Goal: Information Seeking & Learning: Learn about a topic

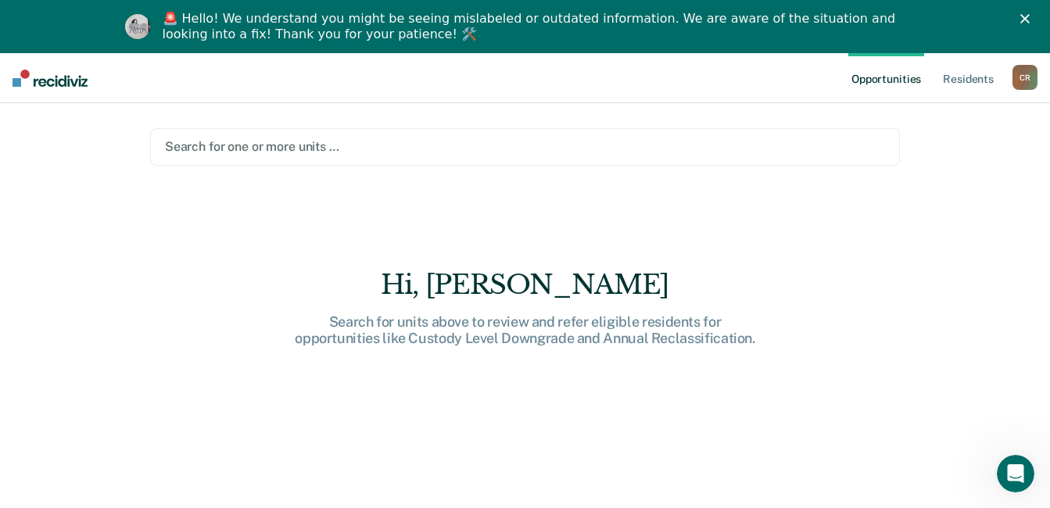
type input "b"
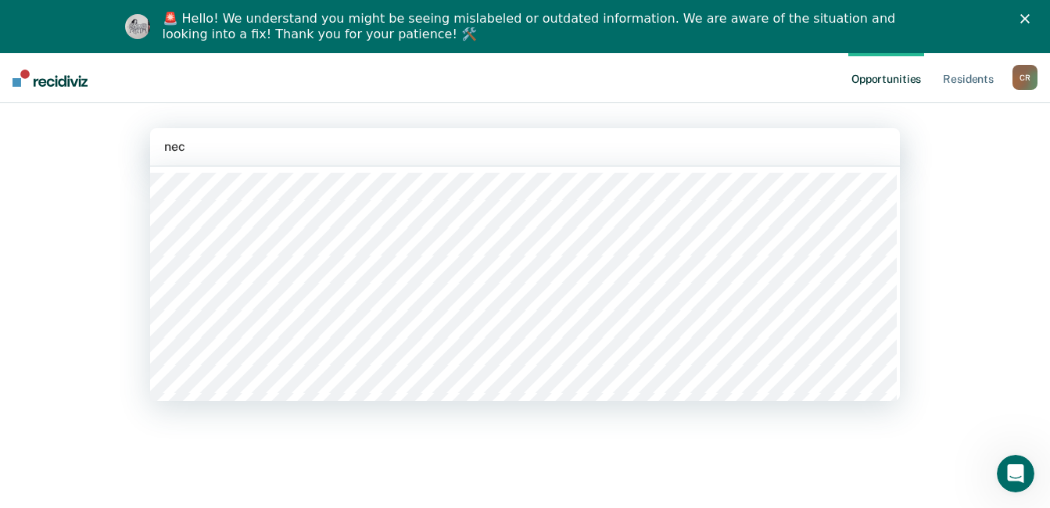
type input "necx"
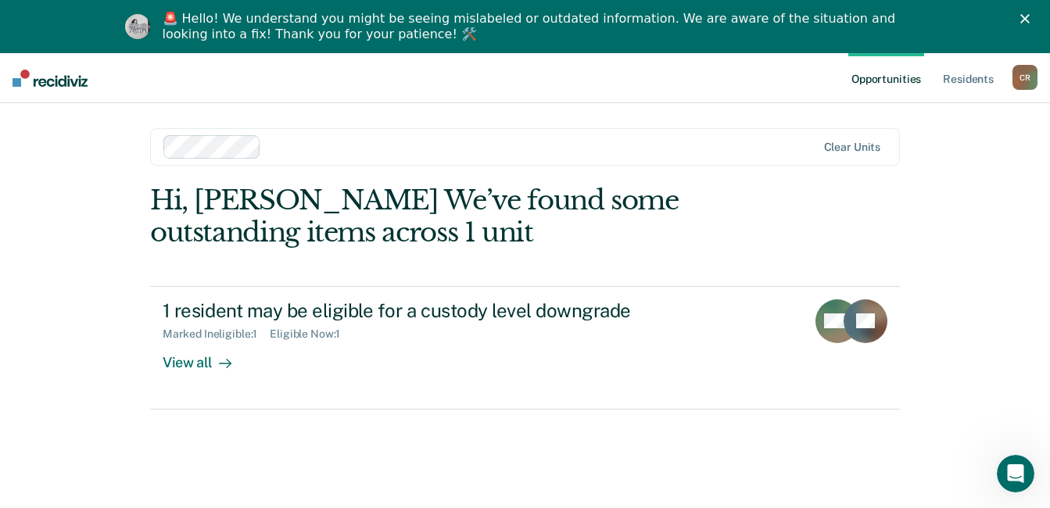
click at [293, 147] on div at bounding box center [541, 147] width 549 height 18
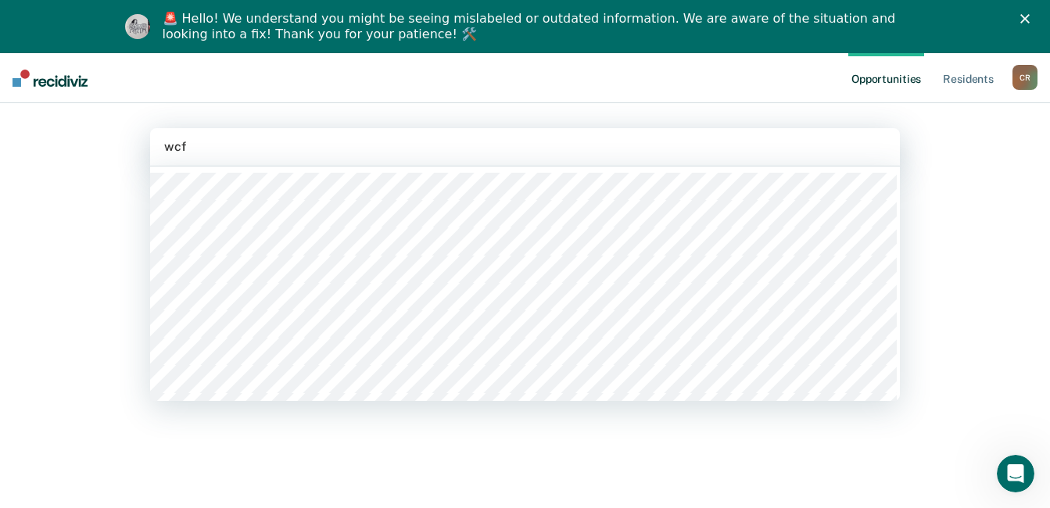
type input "wcfa"
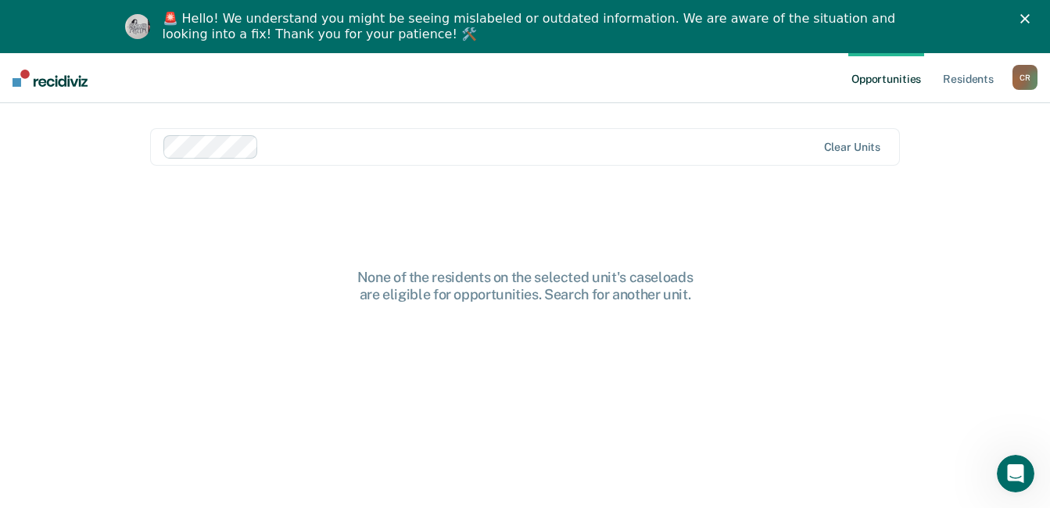
click at [267, 141] on div at bounding box center [540, 147] width 550 height 18
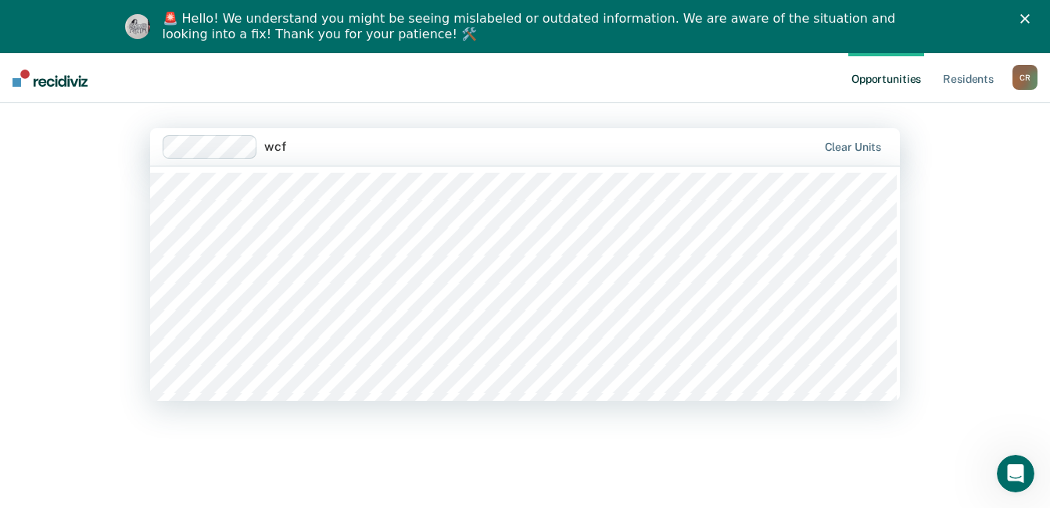
type input "wcfa"
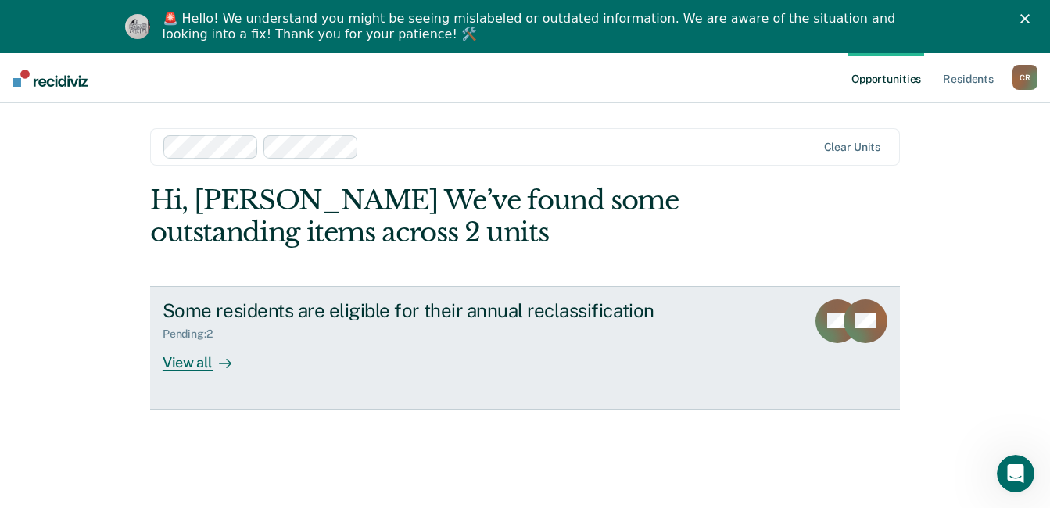
click at [241, 371] on div "View all" at bounding box center [207, 356] width 88 height 30
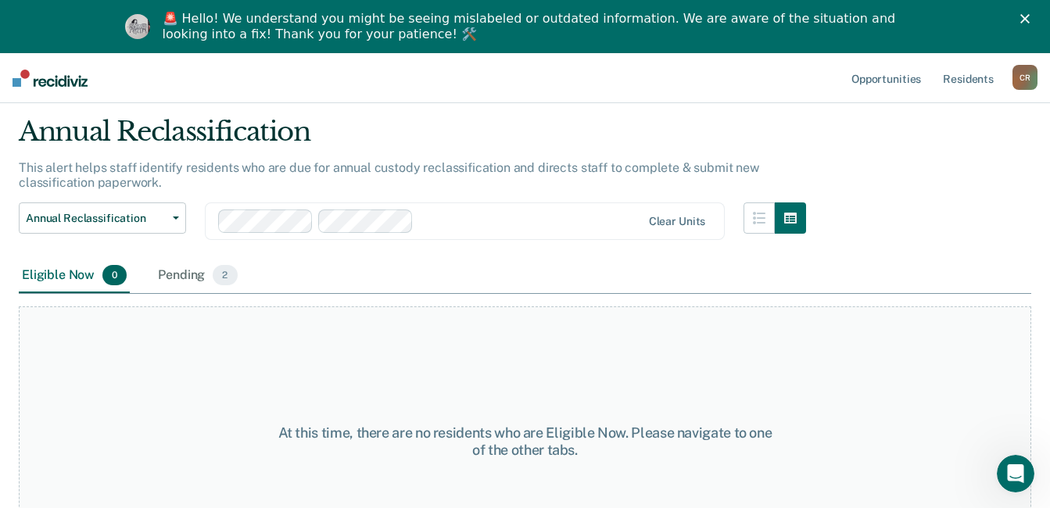
scroll to position [114, 0]
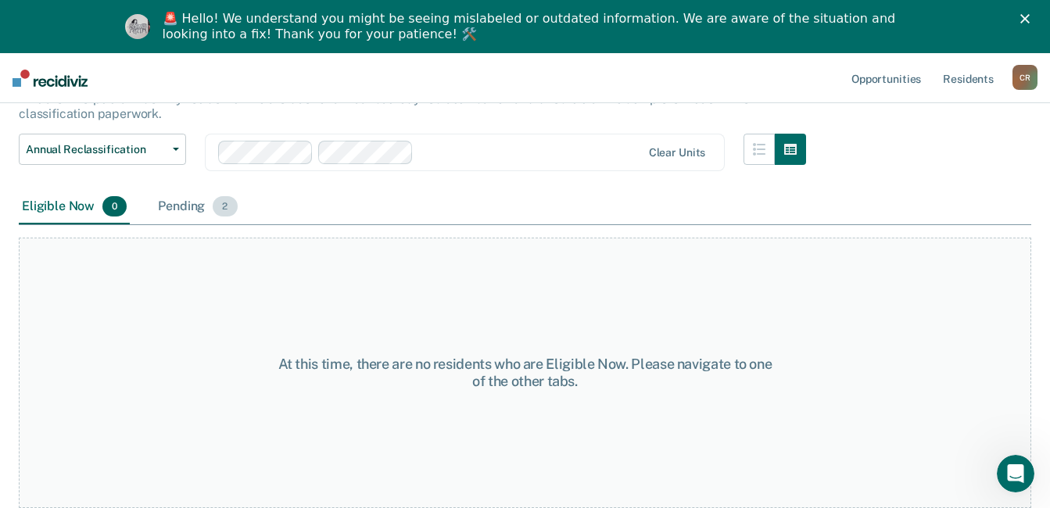
click at [185, 210] on div "Pending 2" at bounding box center [197, 207] width 85 height 34
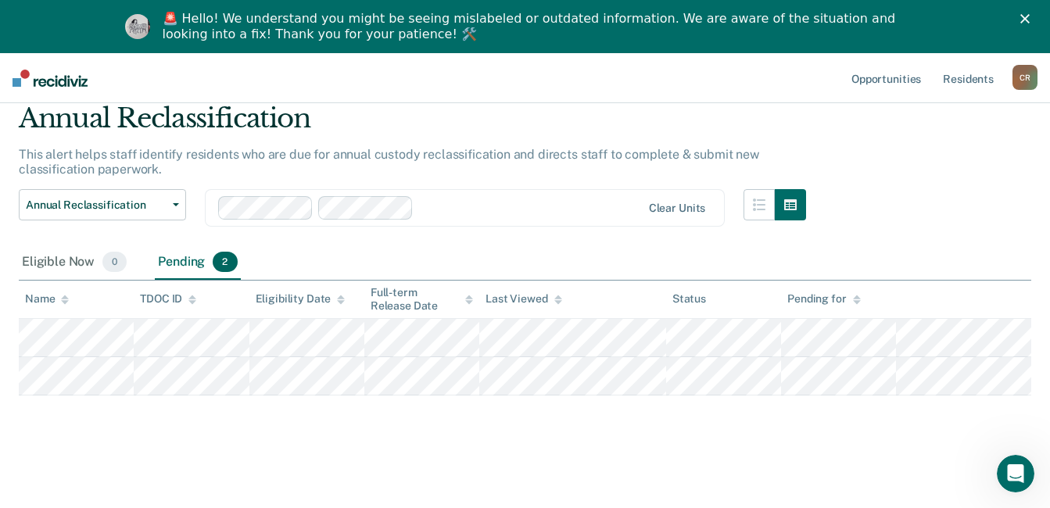
scroll to position [59, 0]
click at [62, 273] on div "Eligible Now 0" at bounding box center [74, 262] width 111 height 34
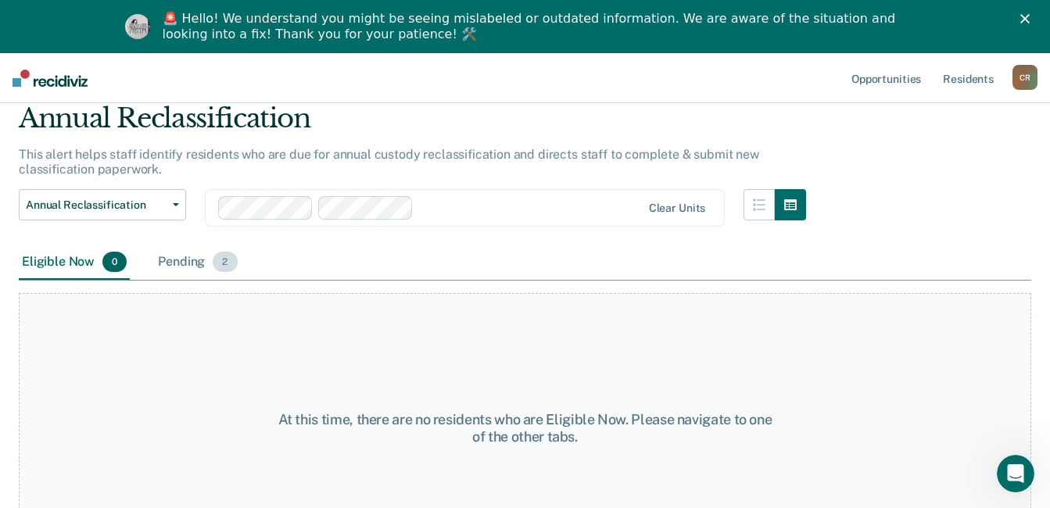
click at [170, 262] on div "Pending 2" at bounding box center [197, 262] width 85 height 34
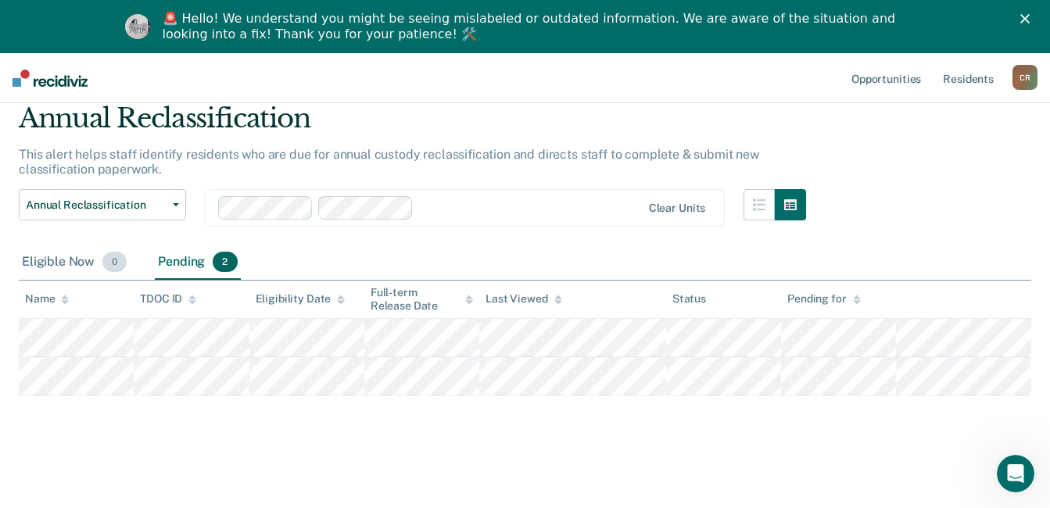
click at [43, 258] on div "Eligible Now 0" at bounding box center [74, 262] width 111 height 34
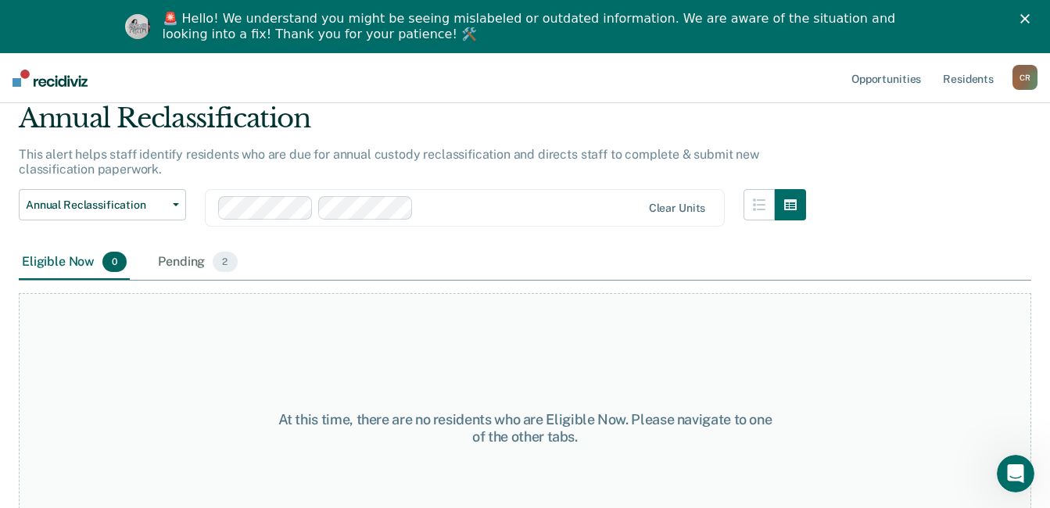
click at [438, 211] on div at bounding box center [530, 208] width 221 height 18
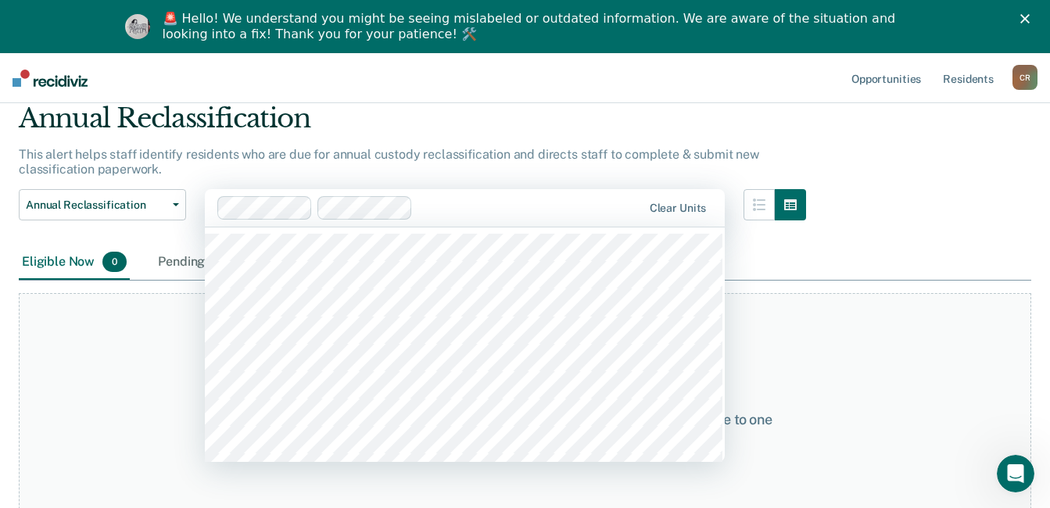
click at [516, 206] on div at bounding box center [430, 207] width 426 height 23
click at [511, 206] on div at bounding box center [530, 208] width 223 height 18
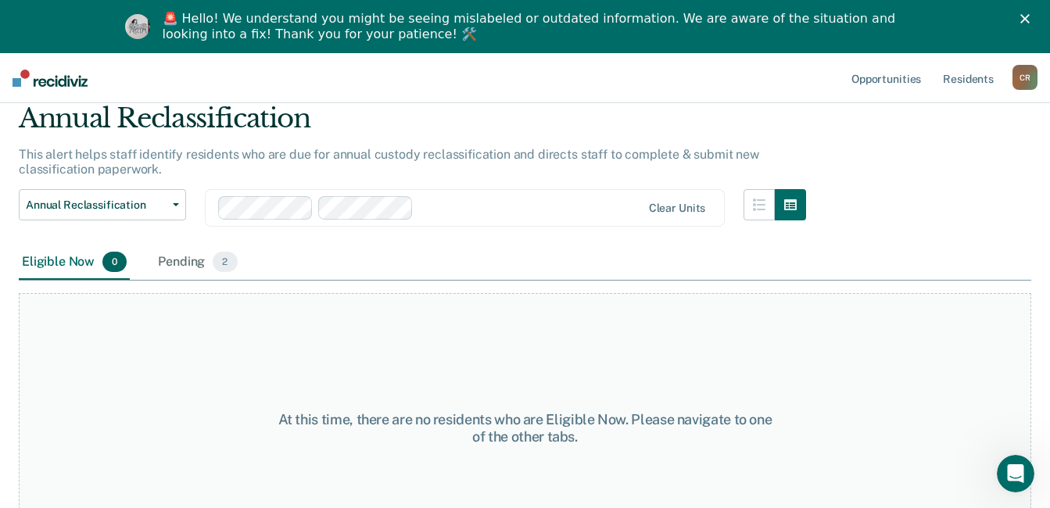
click at [511, 206] on div at bounding box center [530, 208] width 221 height 18
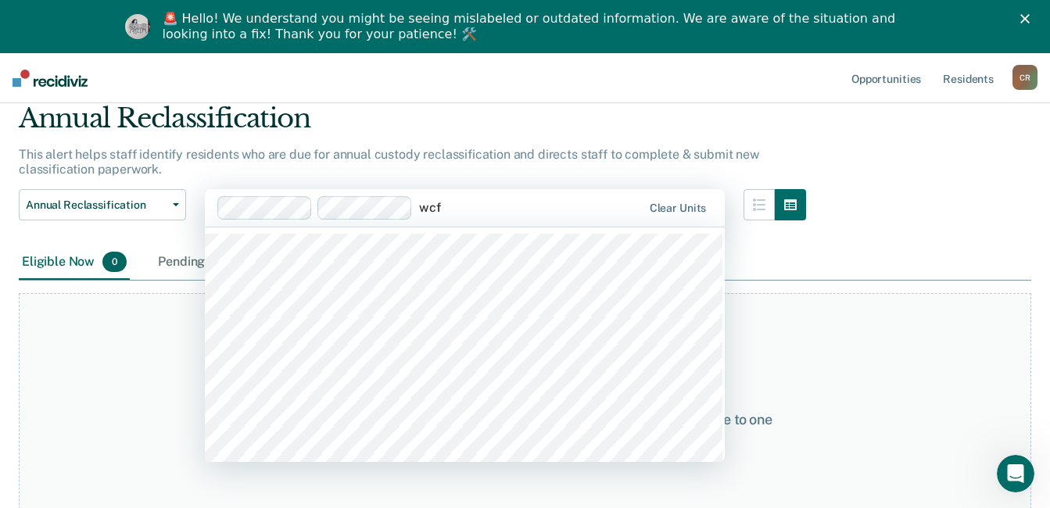
type input "wcfa"
click at [546, 209] on div at bounding box center [579, 208] width 126 height 18
type input "wcfa"
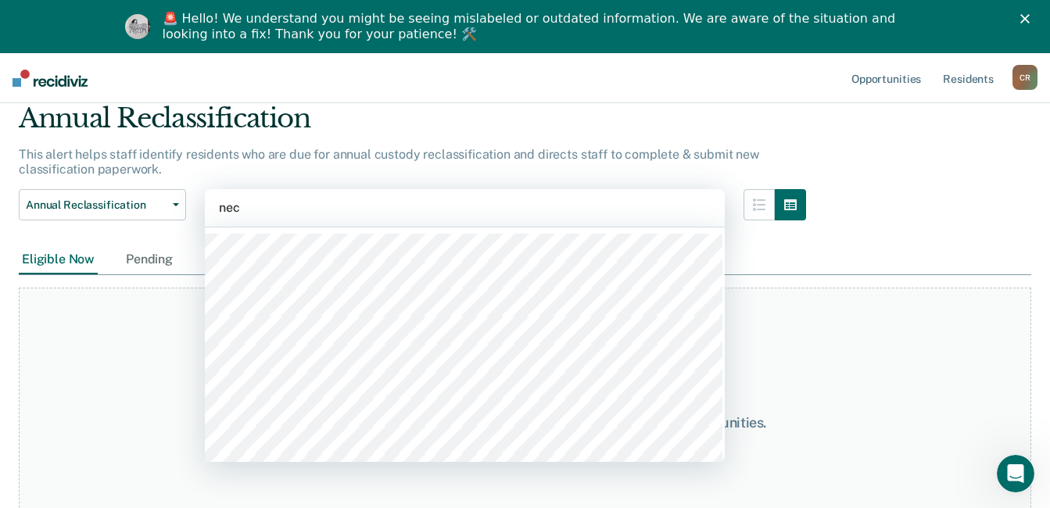
type input "necx"
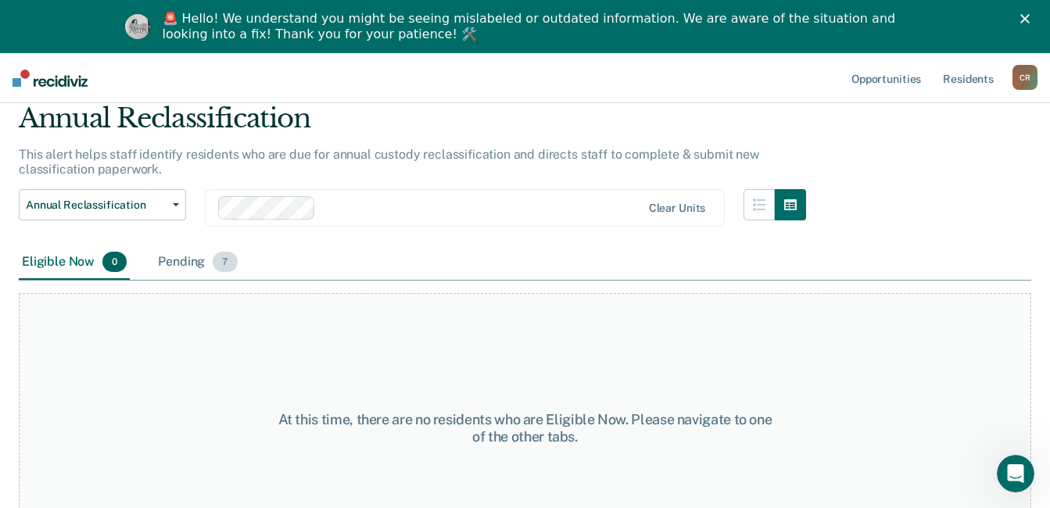
click at [202, 261] on div "Pending 7" at bounding box center [197, 262] width 85 height 34
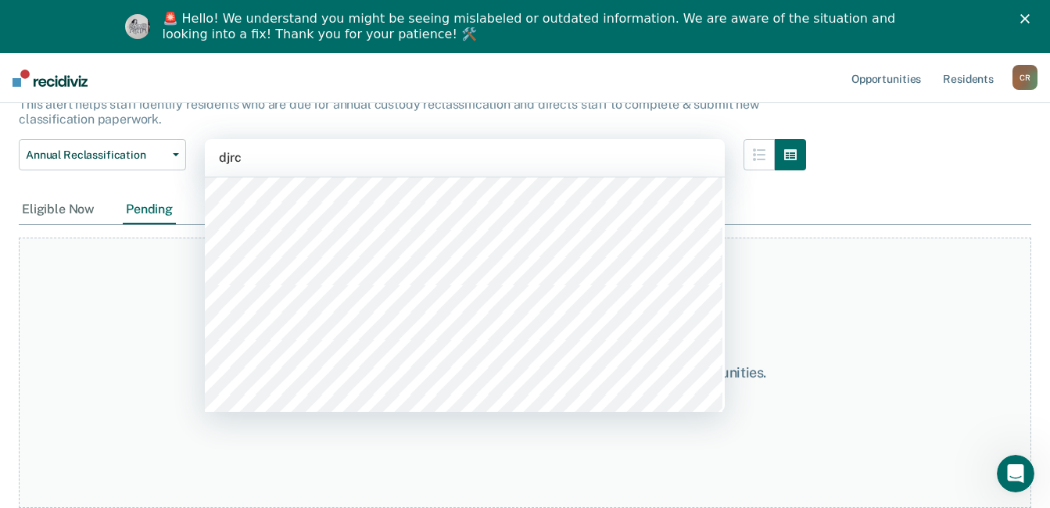
scroll to position [273, 0]
type input "djrc"
click at [53, 211] on div "Eligible Now" at bounding box center [58, 209] width 79 height 29
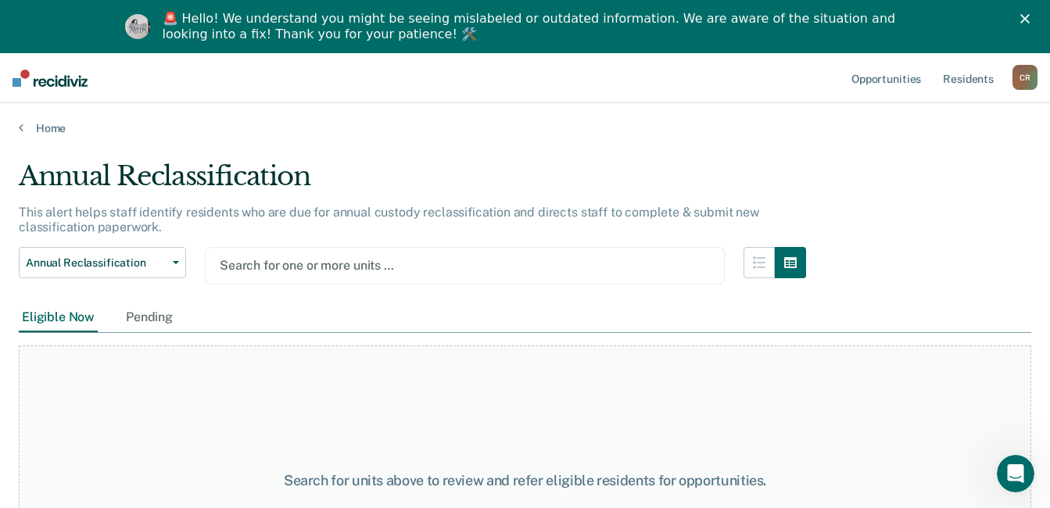
scroll to position [0, 0]
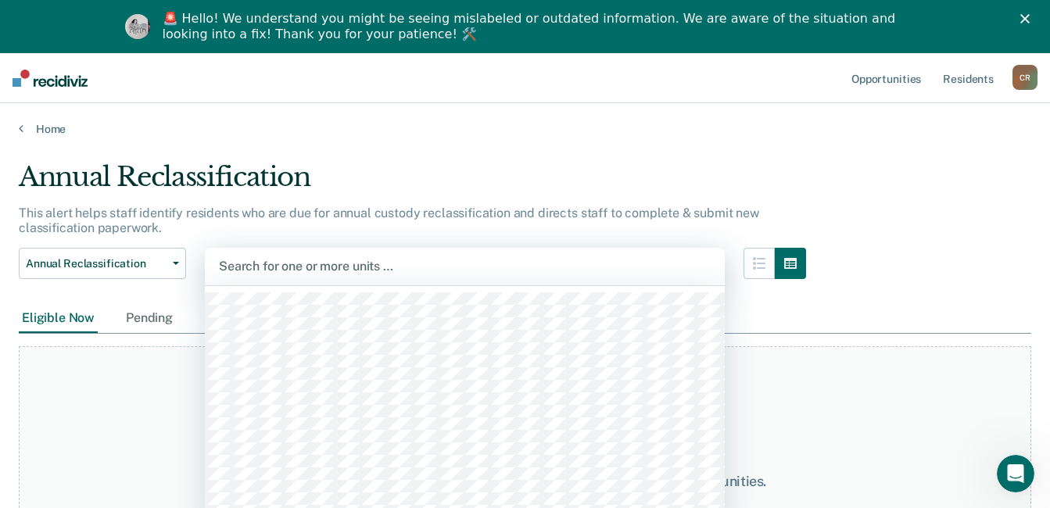
click at [285, 267] on div at bounding box center [465, 266] width 492 height 18
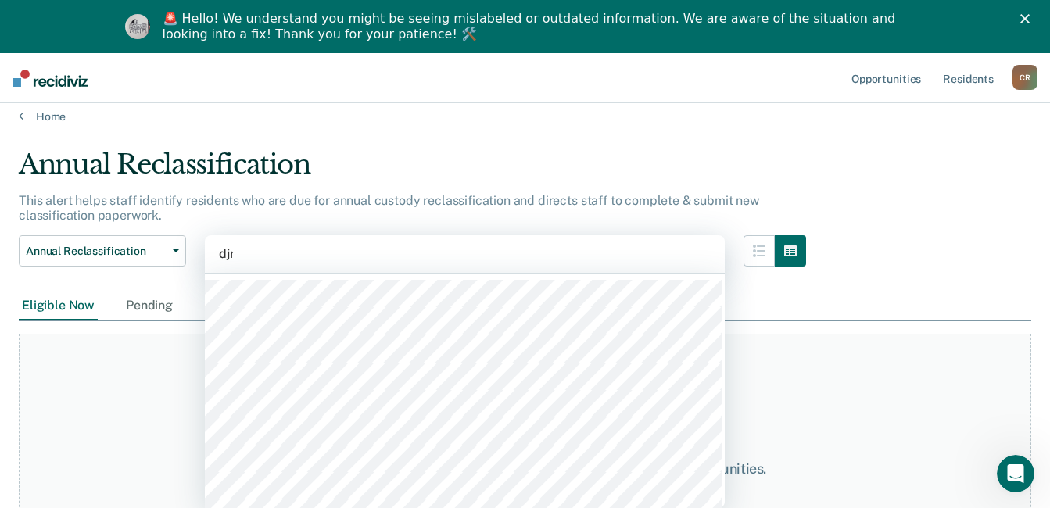
type input "djrc"
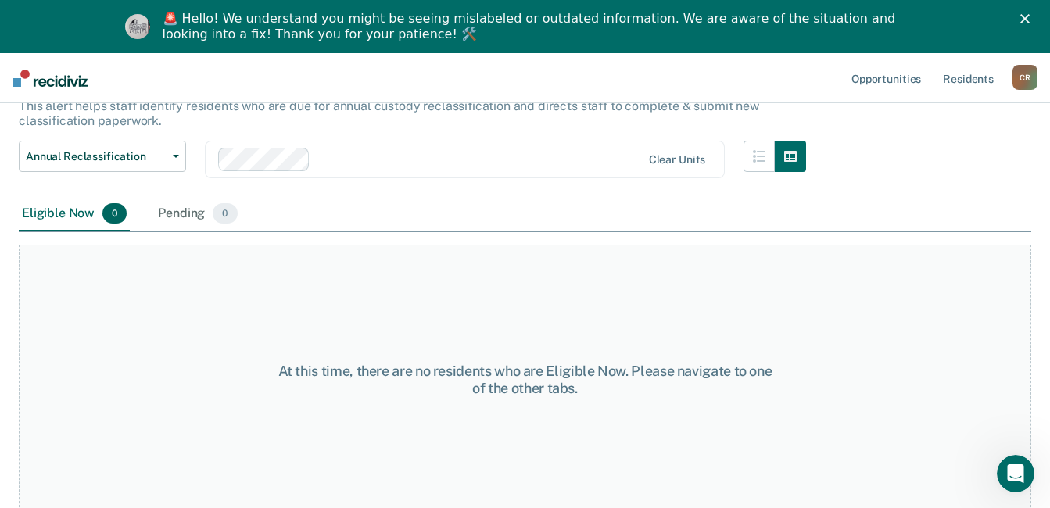
scroll to position [114, 0]
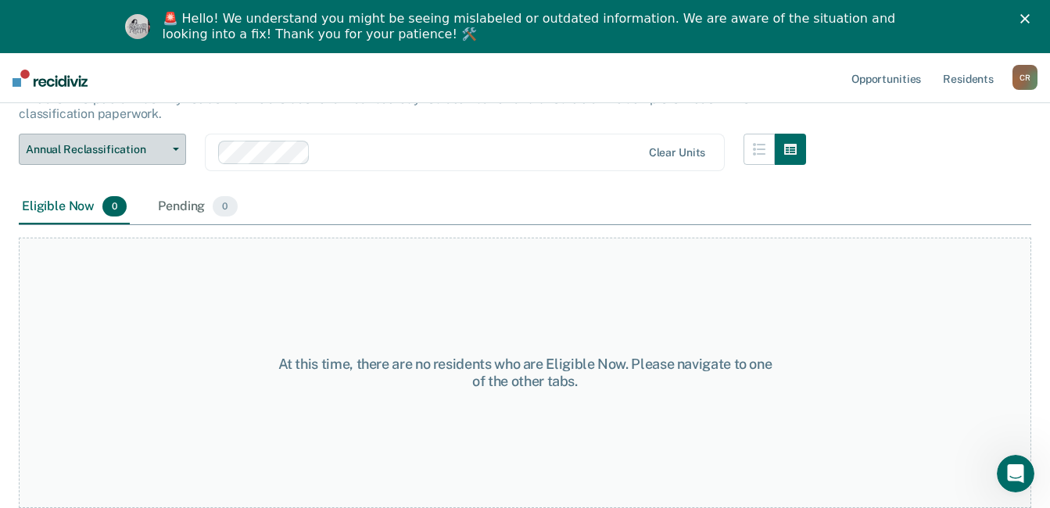
click at [177, 152] on button "Annual Reclassification" at bounding box center [102, 149] width 167 height 31
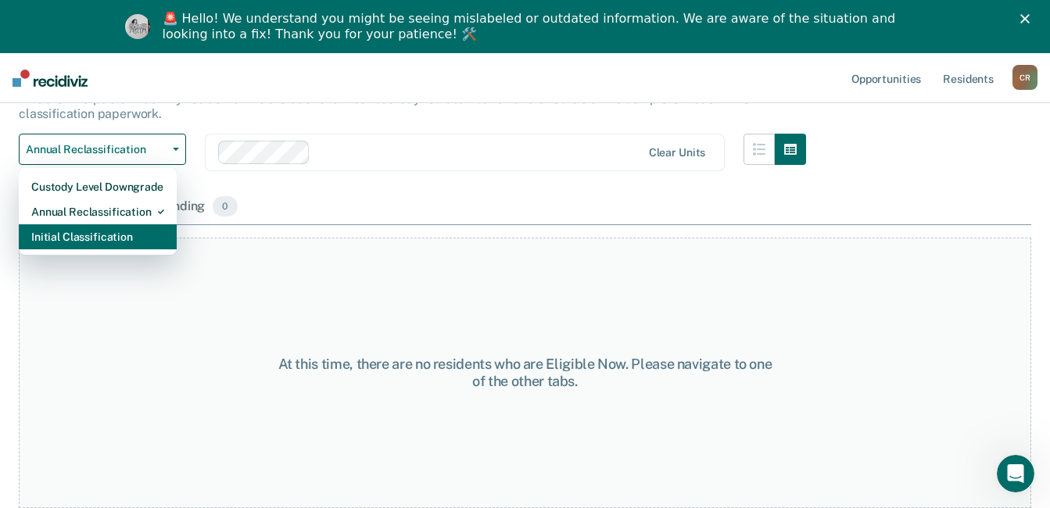
click at [123, 232] on div "Initial Classification" at bounding box center [97, 236] width 133 height 25
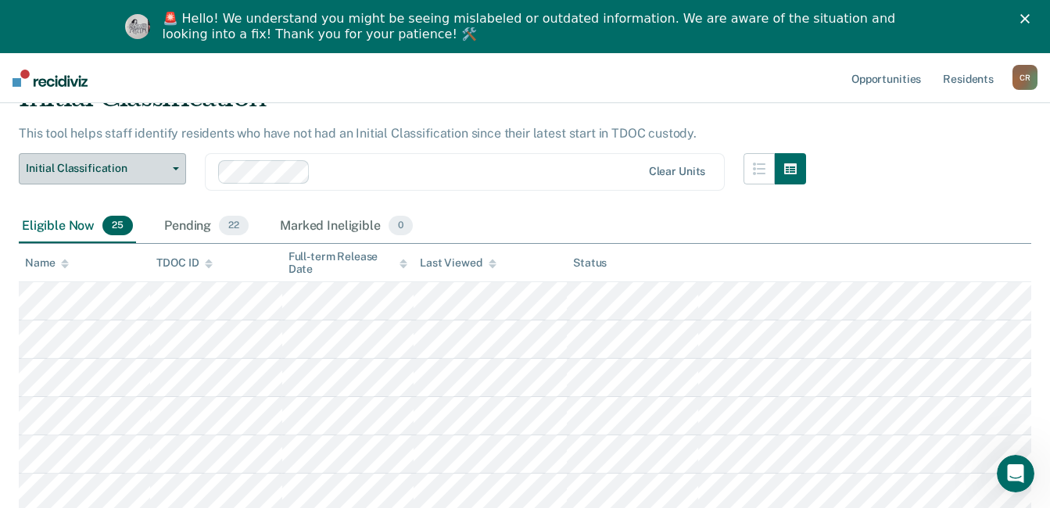
scroll to position [78, 0]
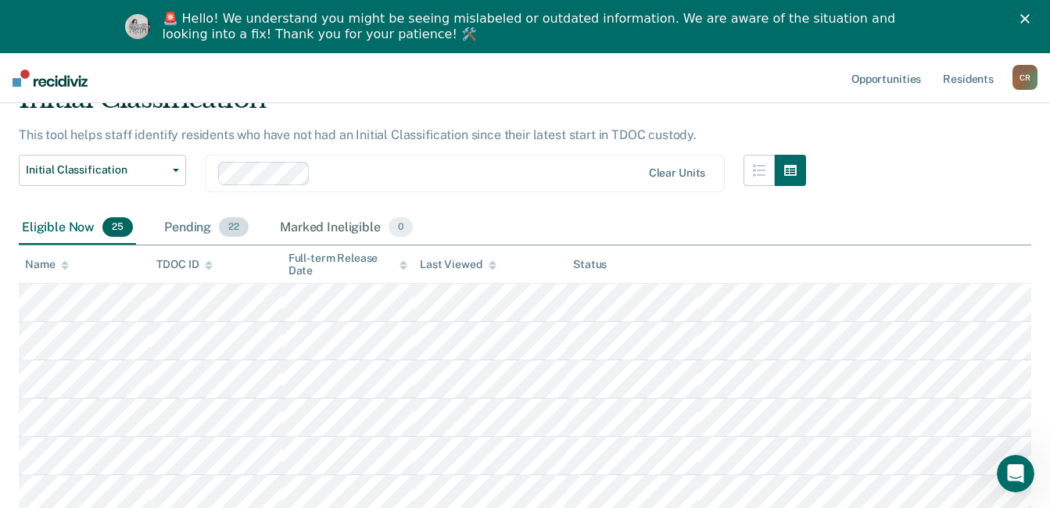
click at [203, 228] on div "Pending 22" at bounding box center [206, 228] width 91 height 34
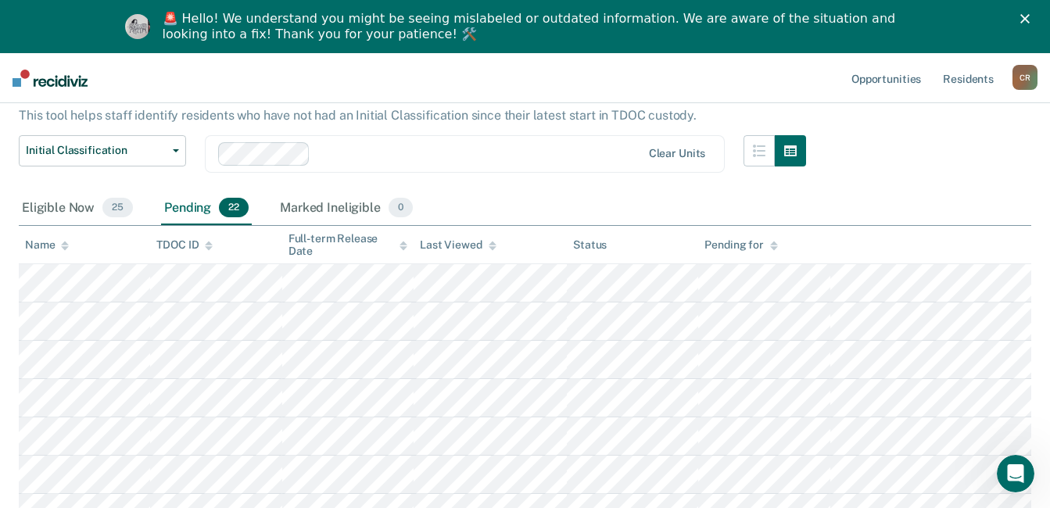
scroll to position [71, 0]
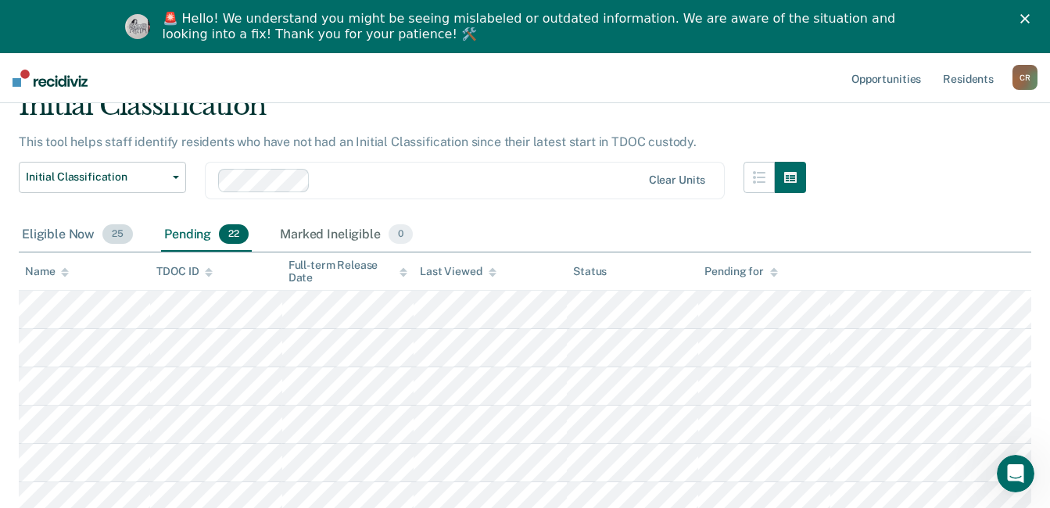
click at [55, 230] on div "Eligible Now 25" at bounding box center [77, 235] width 117 height 34
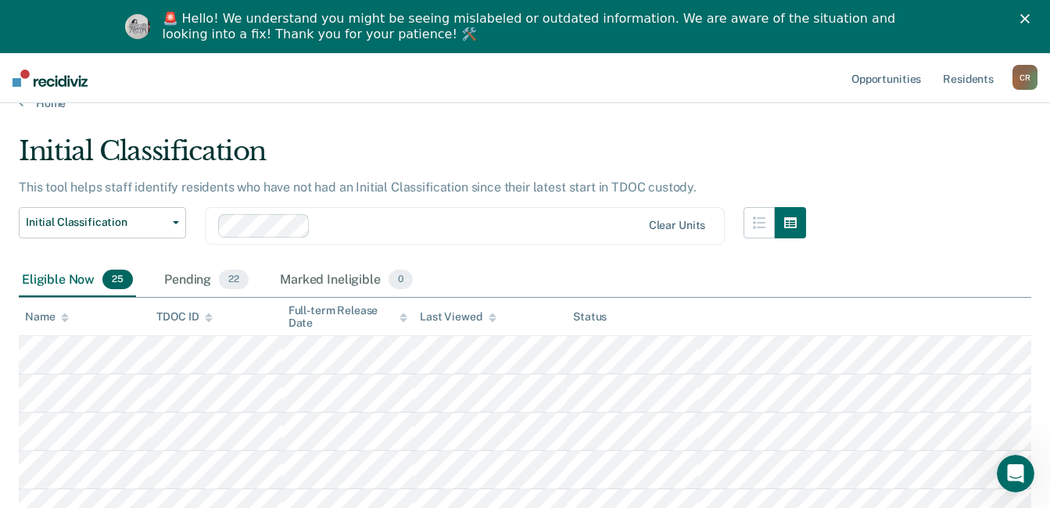
scroll to position [0, 0]
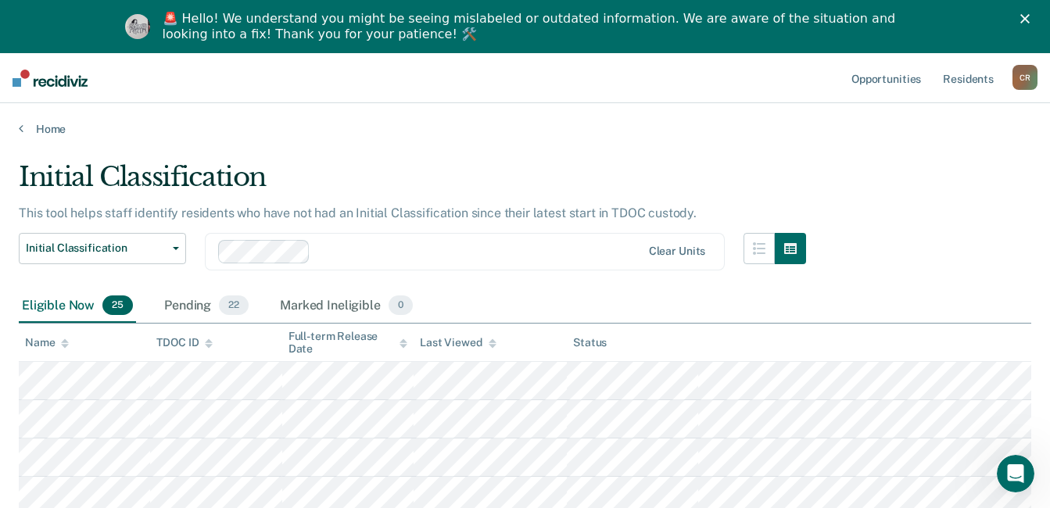
click at [352, 250] on div at bounding box center [479, 251] width 324 height 18
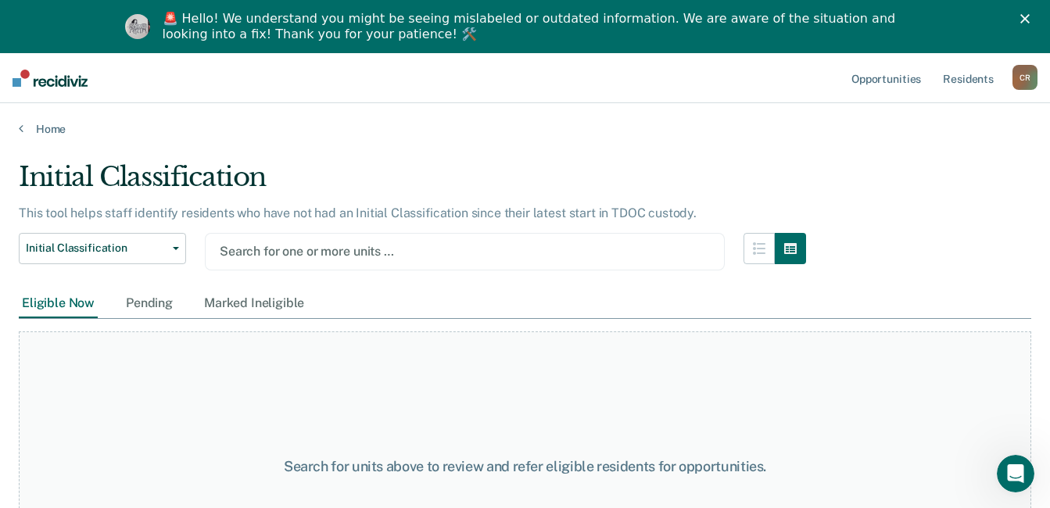
click at [305, 249] on div at bounding box center [465, 251] width 490 height 18
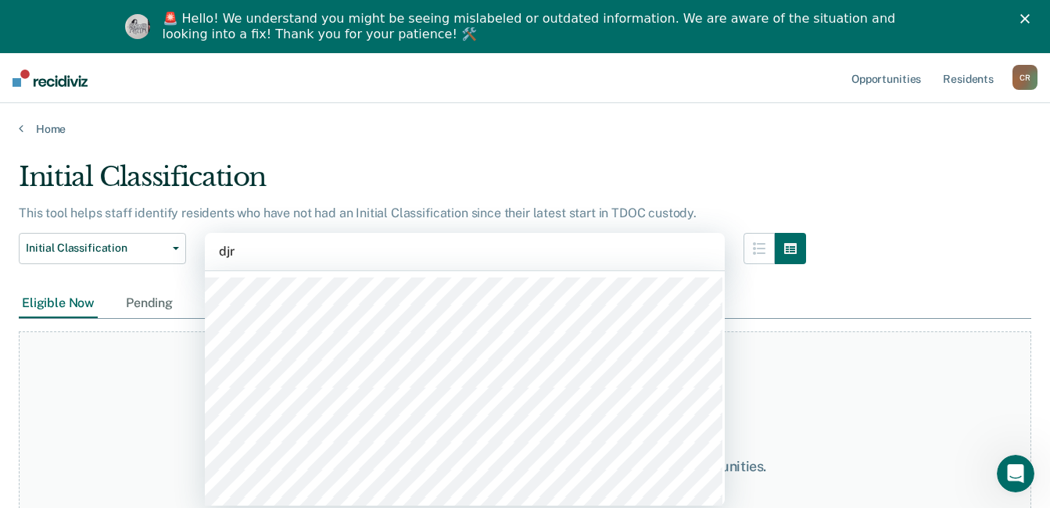
type input "djrc"
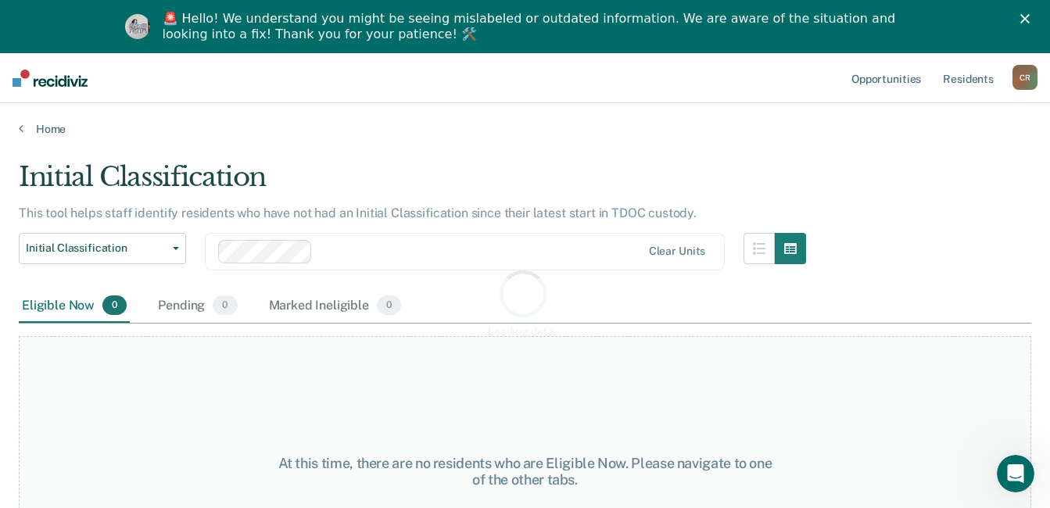
click at [169, 252] on div "Loading data..." at bounding box center [525, 302] width 1012 height 283
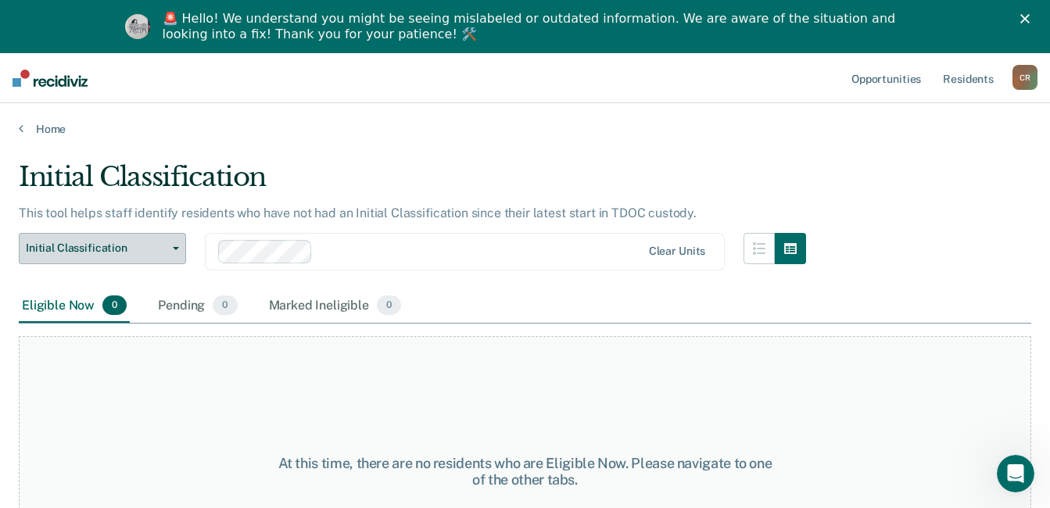
click at [178, 250] on button "Initial Classification" at bounding box center [102, 248] width 167 height 31
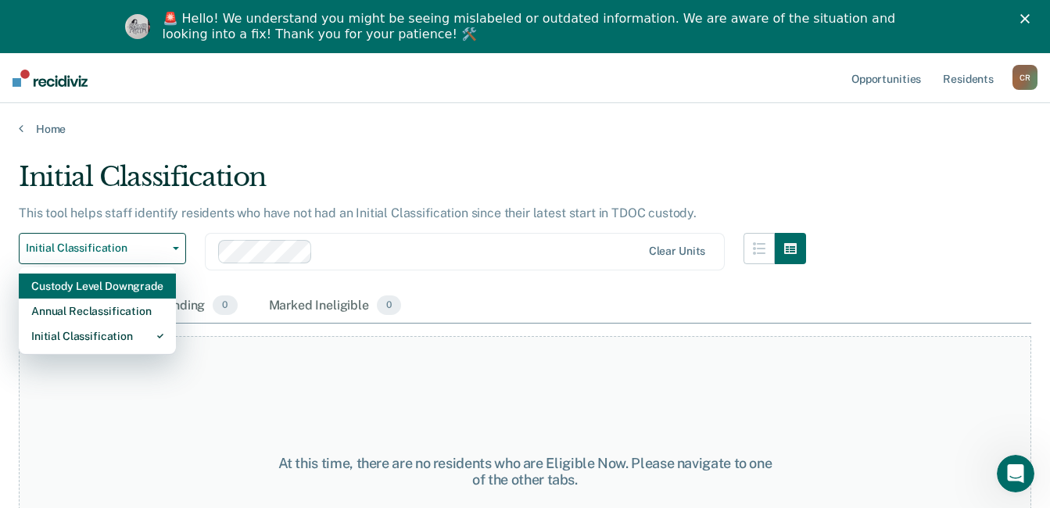
click at [127, 291] on div "Custody Level Downgrade" at bounding box center [97, 286] width 132 height 25
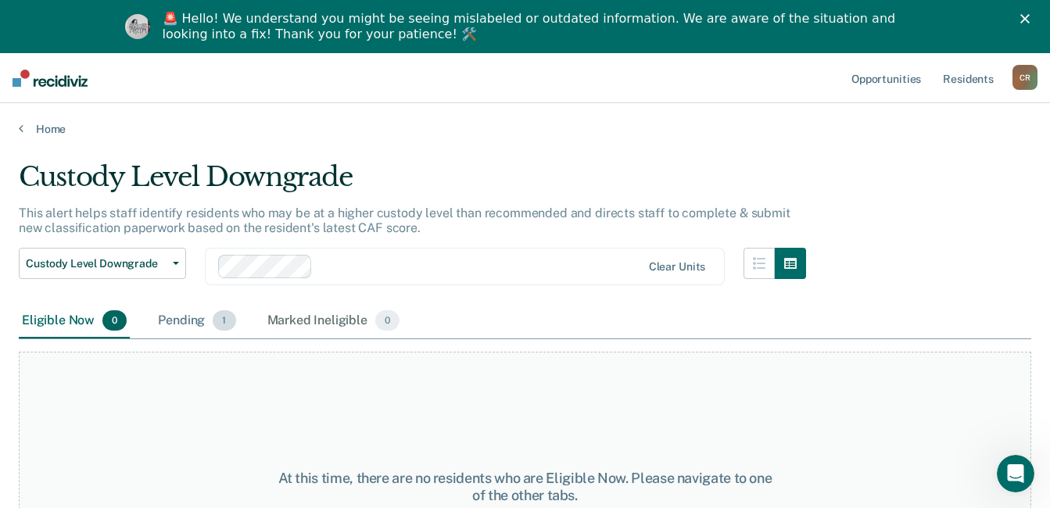
click at [195, 317] on div "Pending 1" at bounding box center [197, 321] width 84 height 34
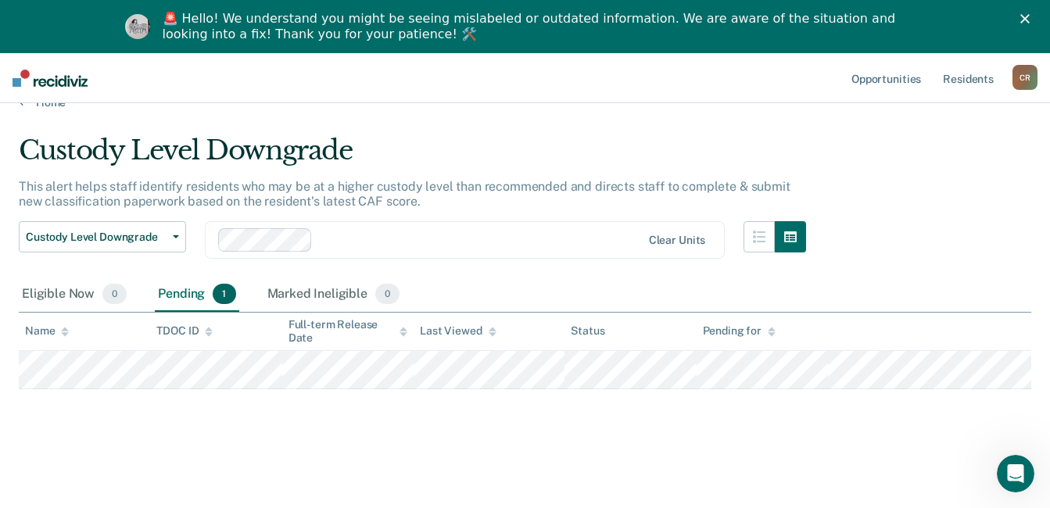
scroll to position [53, 0]
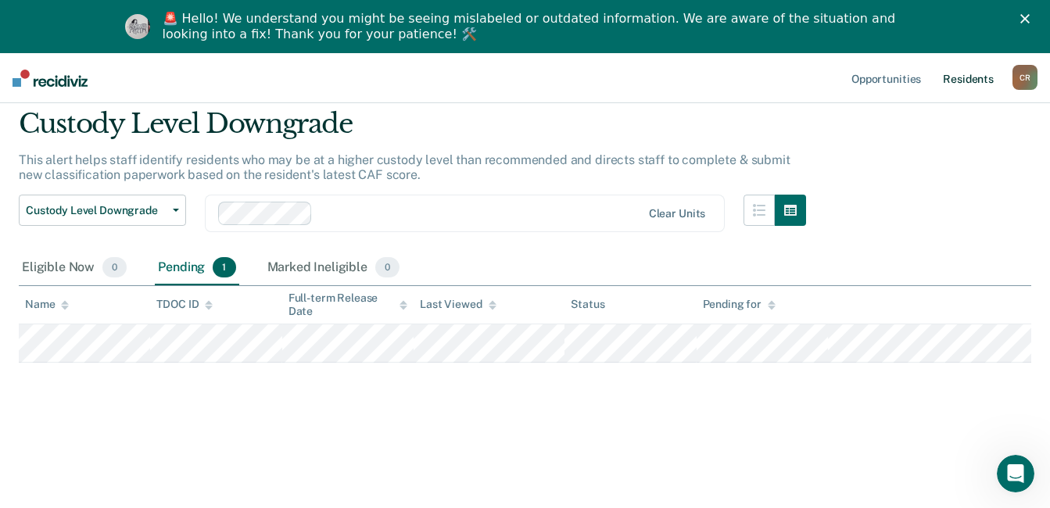
click at [967, 77] on link "Resident s" at bounding box center [968, 78] width 57 height 50
